Goal: Transaction & Acquisition: Purchase product/service

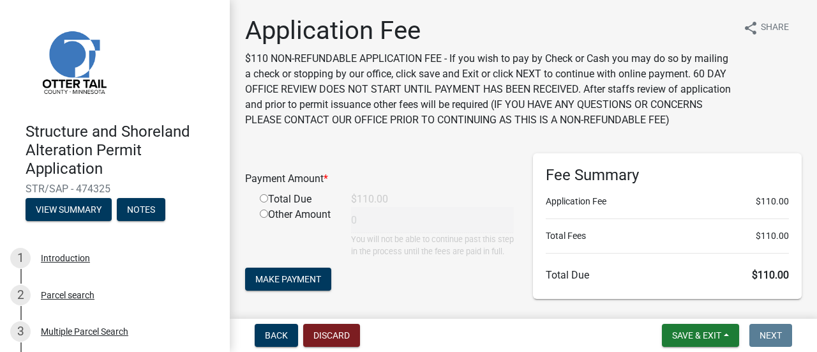
click at [265, 202] on input "radio" at bounding box center [264, 198] width 8 height 8
radio input "true"
type input "110"
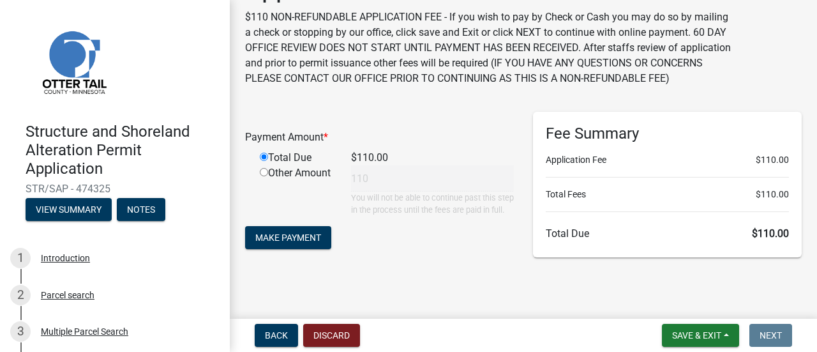
scroll to position [69, 0]
click at [290, 240] on span "Make Payment" at bounding box center [288, 237] width 66 height 10
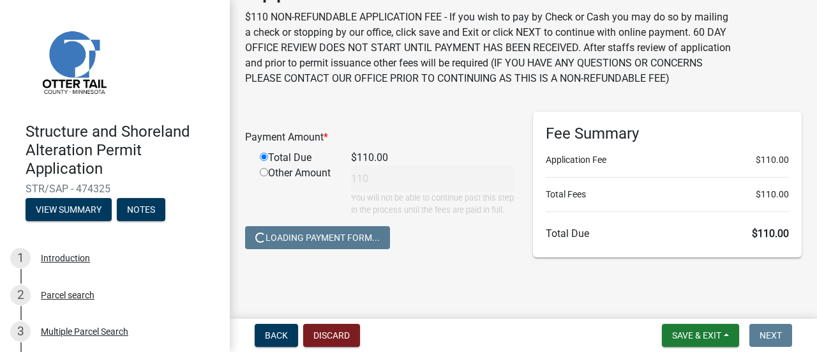
scroll to position [0, 0]
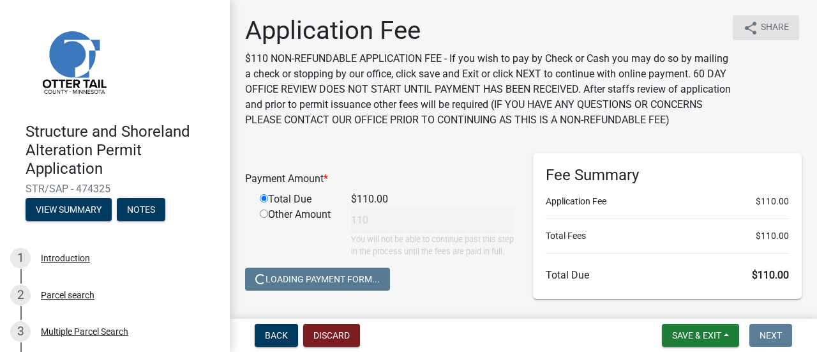
click at [761, 24] on span "Share" at bounding box center [775, 27] width 28 height 15
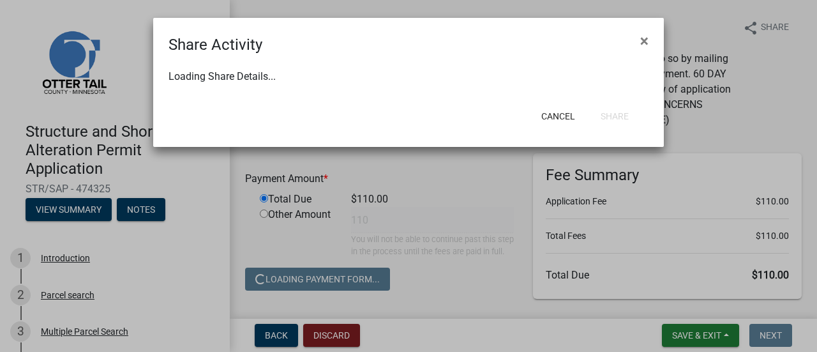
select select "1"
select select "0"
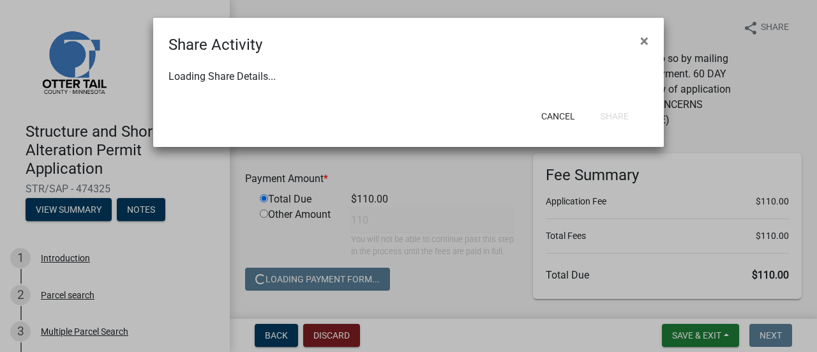
select select "0"
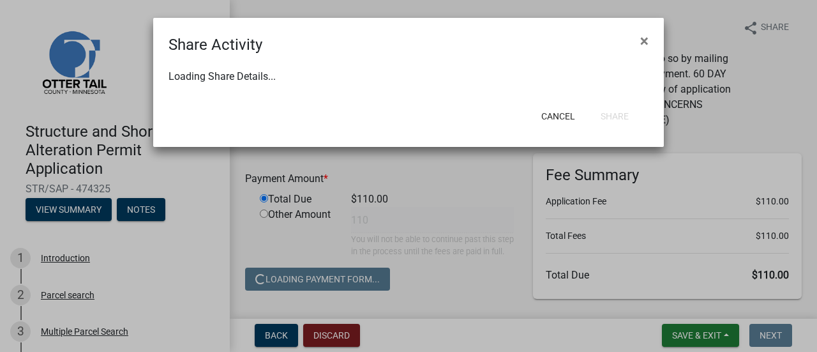
select select "0"
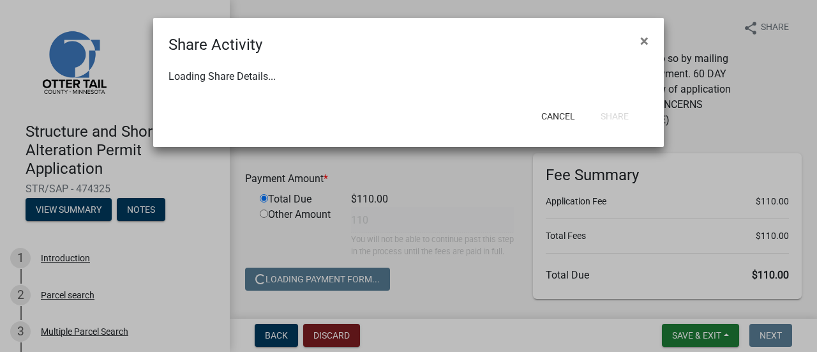
select select "0"
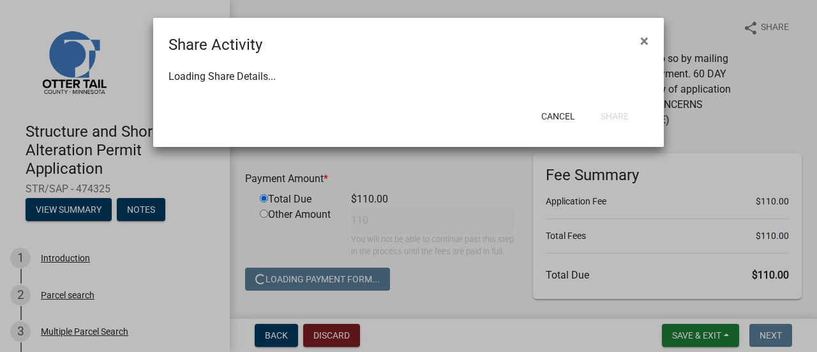
select select "0"
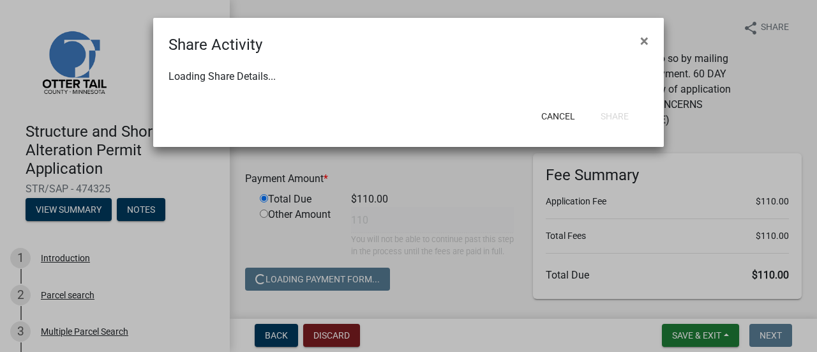
select select "0"
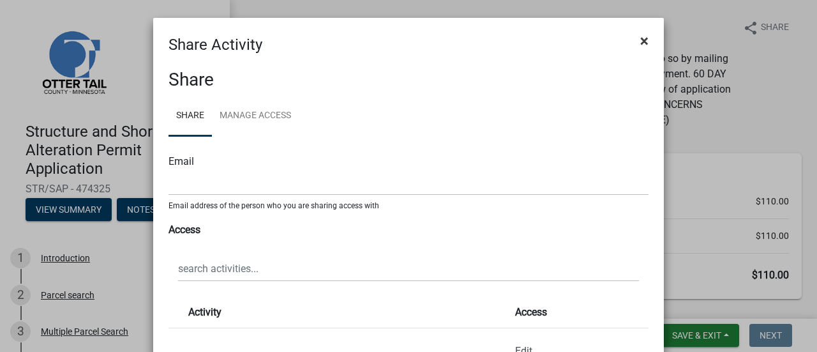
click at [640, 38] on span "×" at bounding box center [644, 41] width 8 height 18
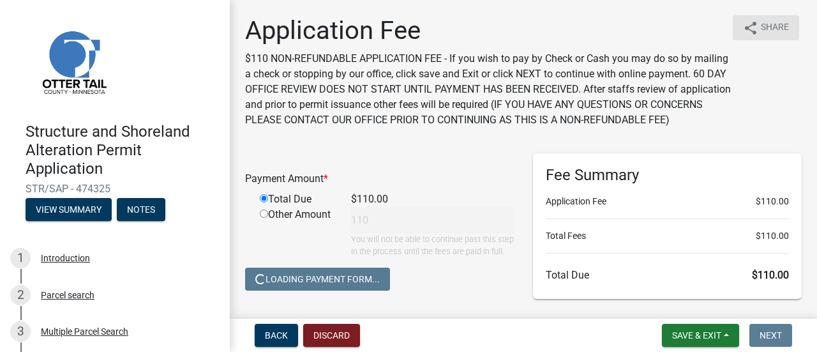
scroll to position [69, 0]
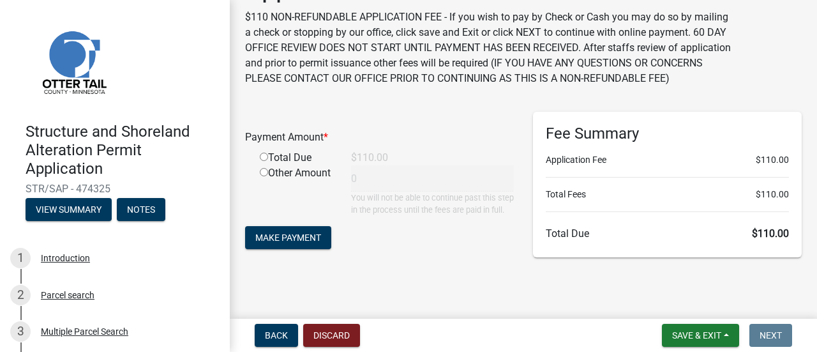
scroll to position [69, 0]
click at [262, 153] on input "radio" at bounding box center [264, 157] width 8 height 8
radio input "true"
type input "110"
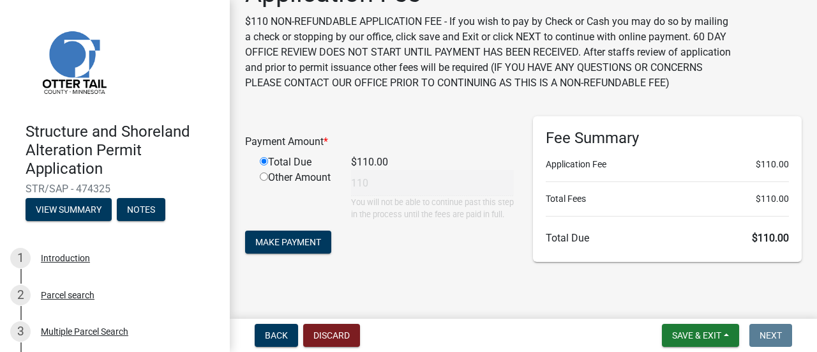
scroll to position [64, 0]
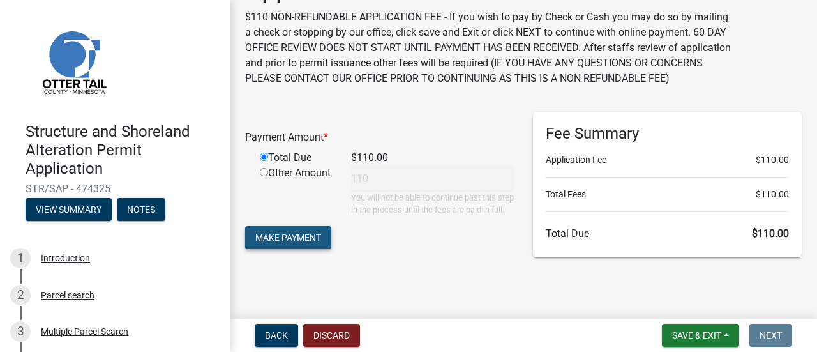
click at [277, 242] on span "Make Payment" at bounding box center [288, 237] width 66 height 10
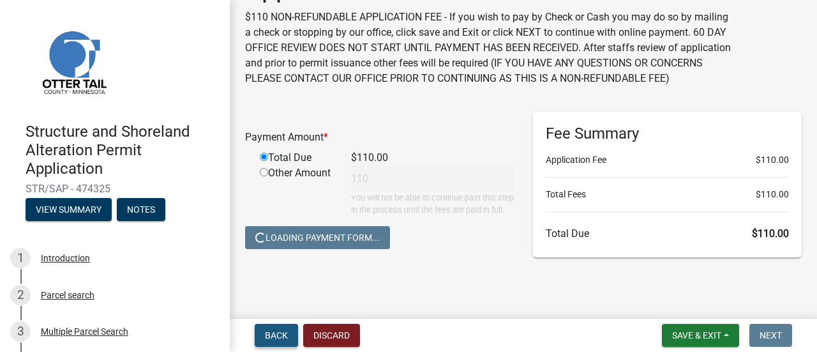
click at [278, 332] on span "Back" at bounding box center [276, 335] width 23 height 10
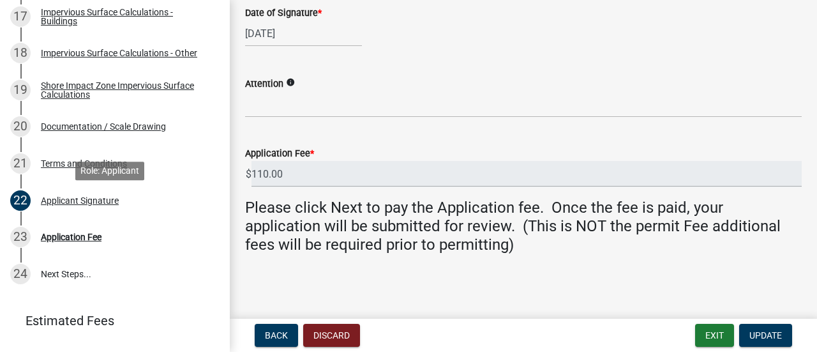
scroll to position [888, 0]
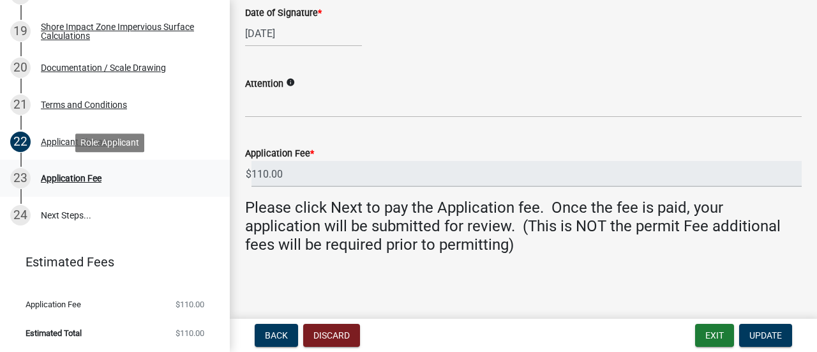
click at [56, 175] on div "Application Fee" at bounding box center [71, 178] width 61 height 9
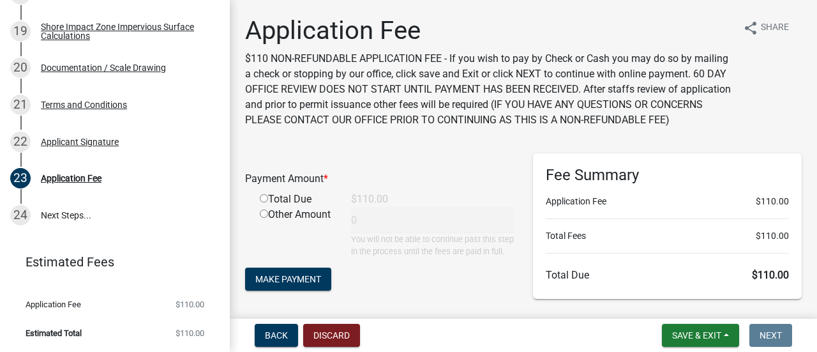
click at [262, 202] on input "radio" at bounding box center [264, 198] width 8 height 8
radio input "true"
type input "110"
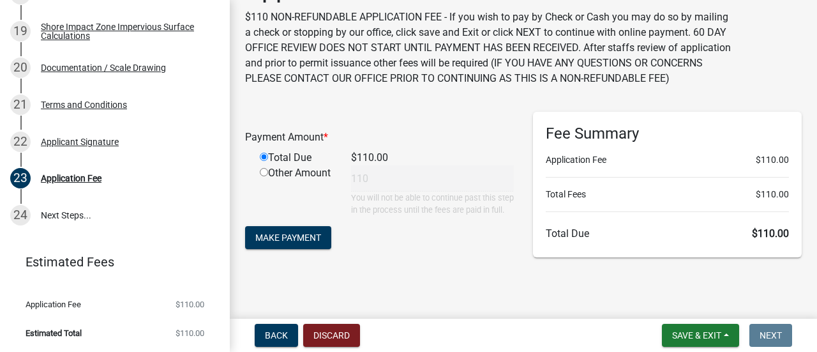
scroll to position [69, 0]
click at [285, 239] on span "Make Payment" at bounding box center [288, 237] width 66 height 10
